Goal: Information Seeking & Learning: Understand process/instructions

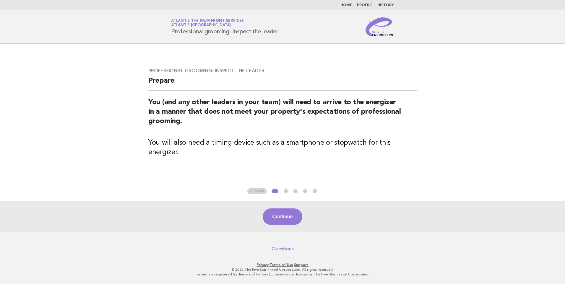
click at [350, 5] on link "Home" at bounding box center [346, 6] width 12 height 4
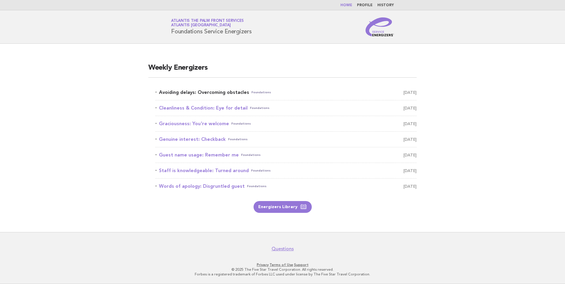
click at [207, 92] on link "Avoiding delays: Overcoming obstacles Foundations [DATE]" at bounding box center [285, 92] width 261 height 8
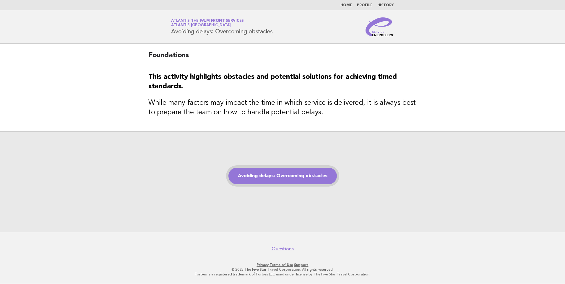
click at [280, 178] on link "Avoiding delays: Overcoming obstacles" at bounding box center [282, 176] width 108 height 17
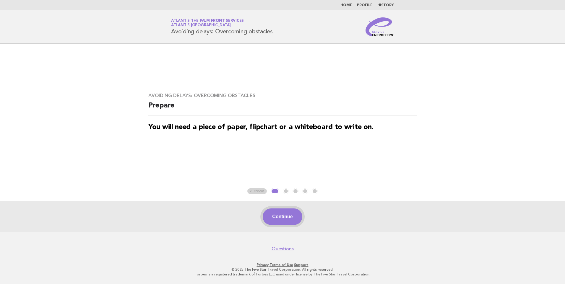
click at [285, 215] on button "Continue" at bounding box center [282, 217] width 39 height 17
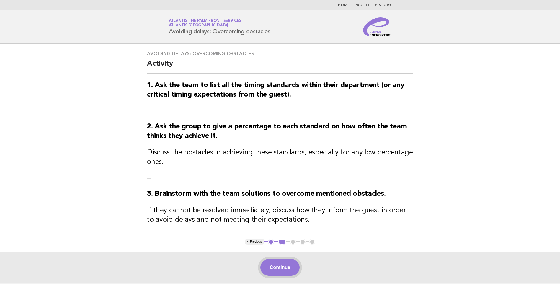
click at [282, 265] on button "Continue" at bounding box center [280, 267] width 39 height 17
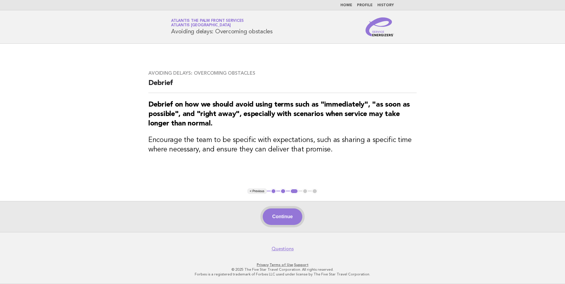
click at [280, 215] on button "Continue" at bounding box center [282, 217] width 39 height 17
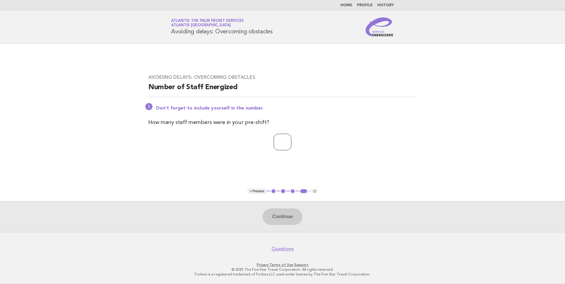
click at [278, 143] on input "number" at bounding box center [283, 142] width 18 height 17
type input "**"
click at [286, 220] on button "Continue" at bounding box center [282, 217] width 39 height 17
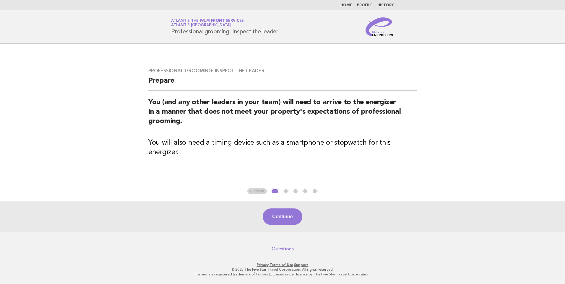
click at [348, 4] on link "Home" at bounding box center [346, 6] width 12 height 4
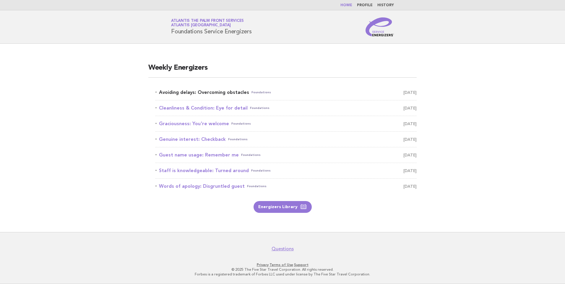
click at [214, 93] on link "Avoiding delays: Overcoming obstacles Foundations October 5" at bounding box center [285, 92] width 261 height 8
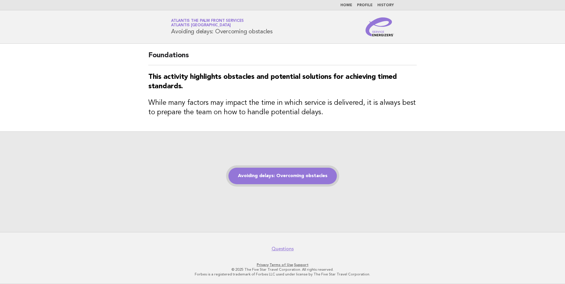
click at [274, 177] on link "Avoiding delays: Overcoming obstacles" at bounding box center [282, 176] width 108 height 17
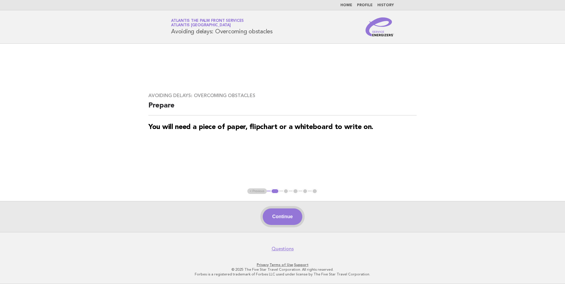
click at [275, 216] on button "Continue" at bounding box center [282, 217] width 39 height 17
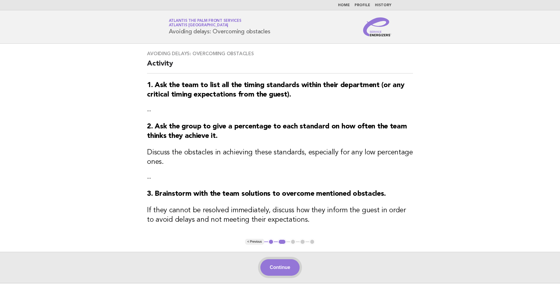
click at [284, 270] on button "Continue" at bounding box center [280, 267] width 39 height 17
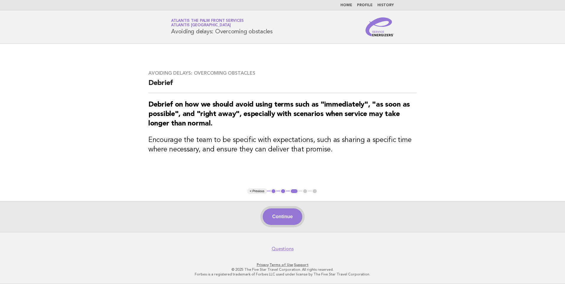
click at [281, 215] on button "Continue" at bounding box center [282, 217] width 39 height 17
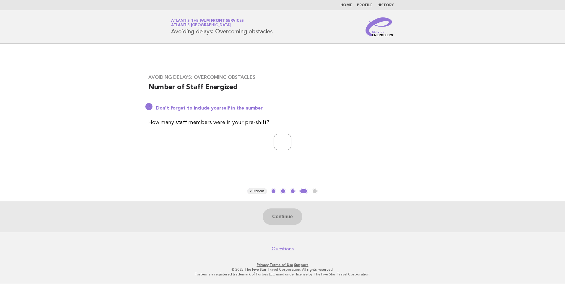
click at [276, 144] on input "number" at bounding box center [283, 142] width 18 height 17
type input "*"
click at [280, 213] on button "Continue" at bounding box center [282, 217] width 39 height 17
